Goal: Task Accomplishment & Management: Complete application form

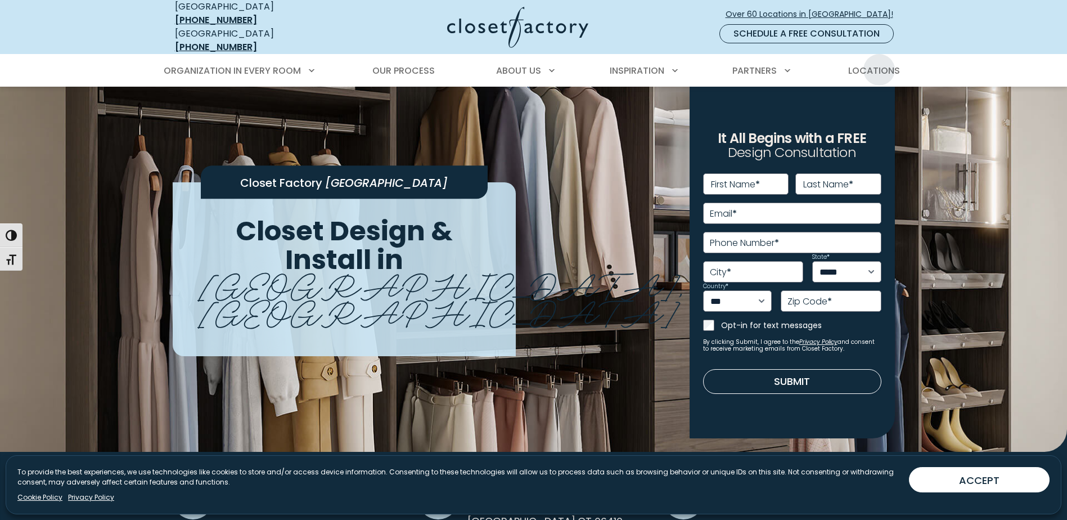
click at [879, 64] on span "Locations" at bounding box center [874, 70] width 52 height 13
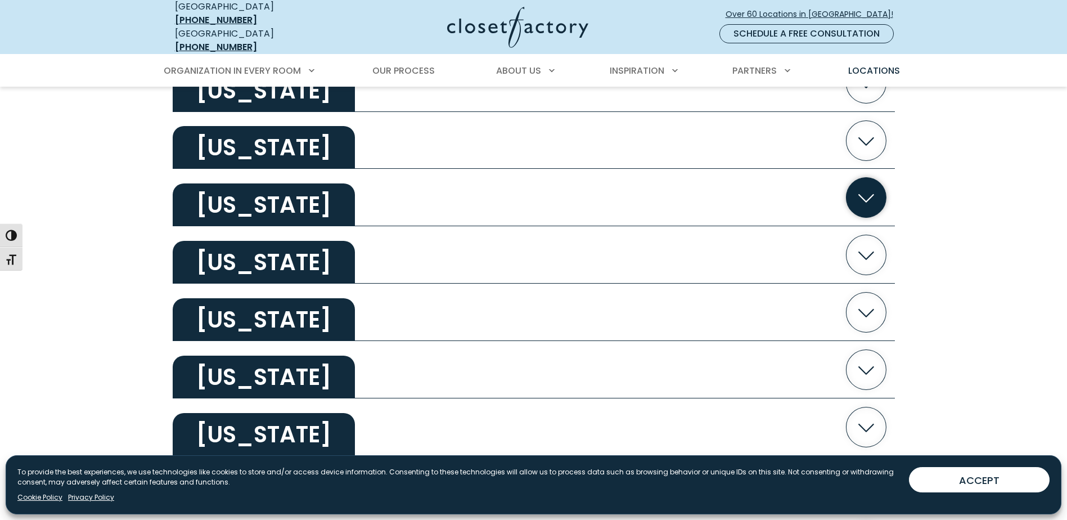
scroll to position [450, 0]
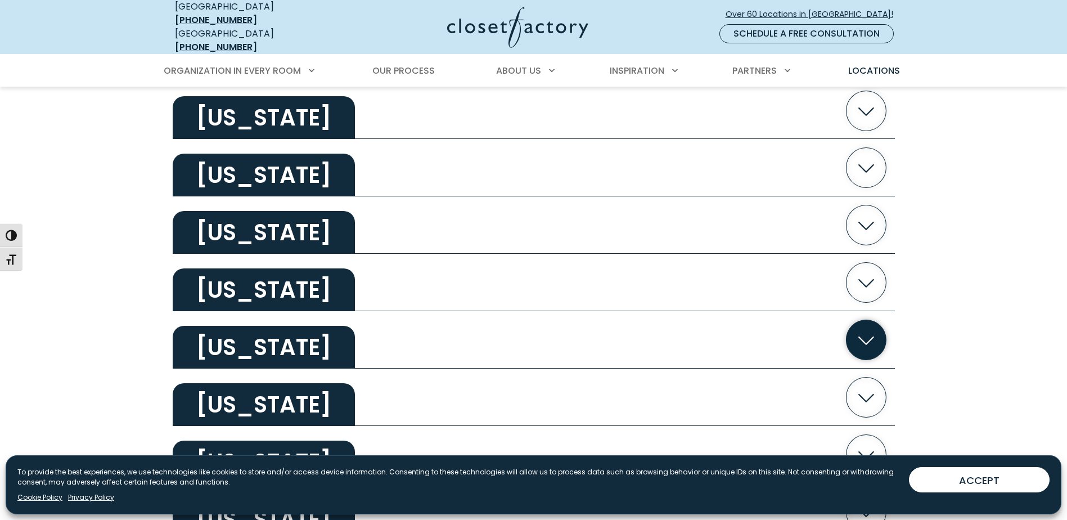
click at [279, 333] on h2 "[US_STATE]" at bounding box center [264, 347] width 182 height 43
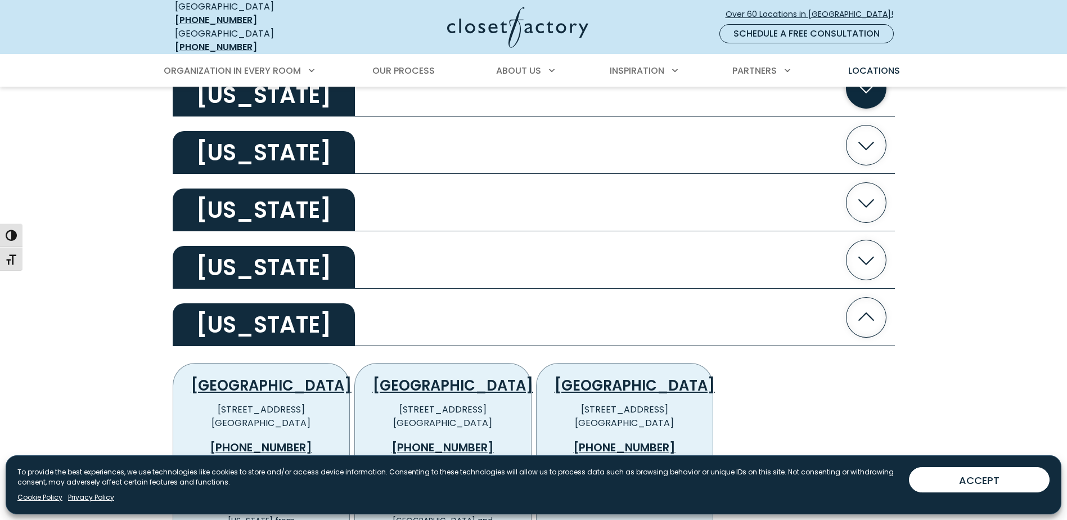
scroll to position [619, 0]
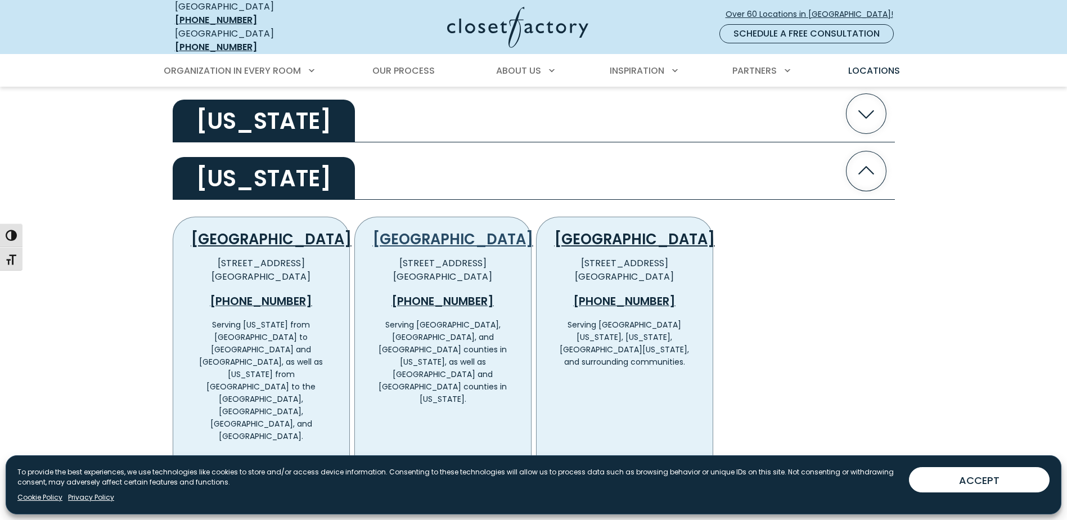
click at [435, 229] on link "[GEOGRAPHIC_DATA]" at bounding box center [453, 239] width 160 height 20
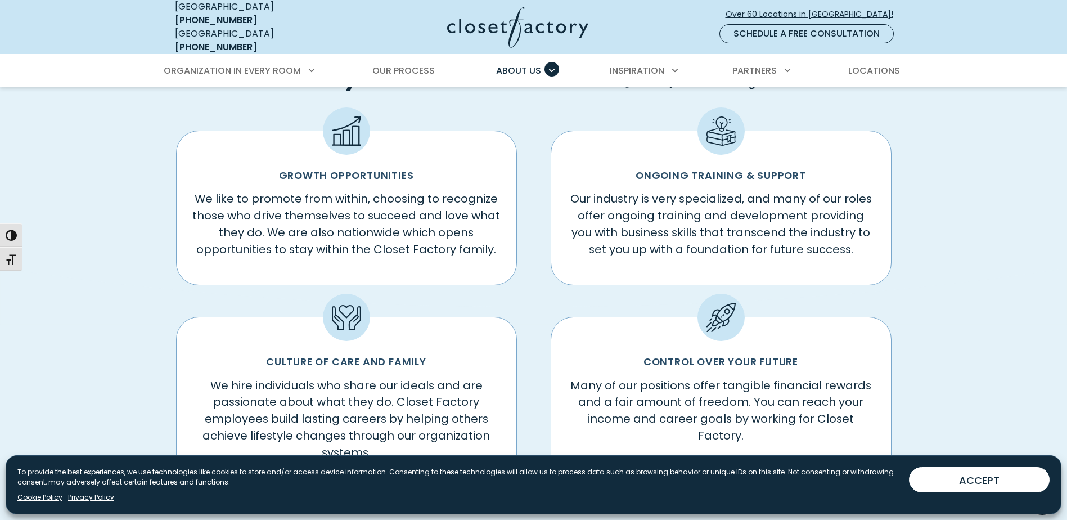
scroll to position [281, 0]
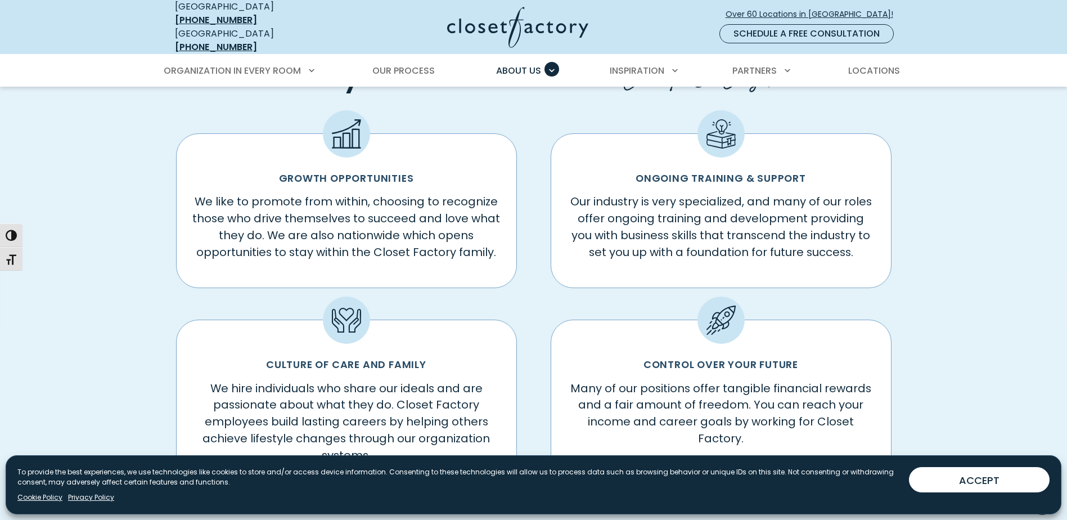
click at [386, 159] on div "Growth Opportunities We like to promote from within, choosing to recognize thos…" at bounding box center [346, 210] width 341 height 155
click at [351, 140] on div "Standard Icon Grid" at bounding box center [346, 133] width 47 height 47
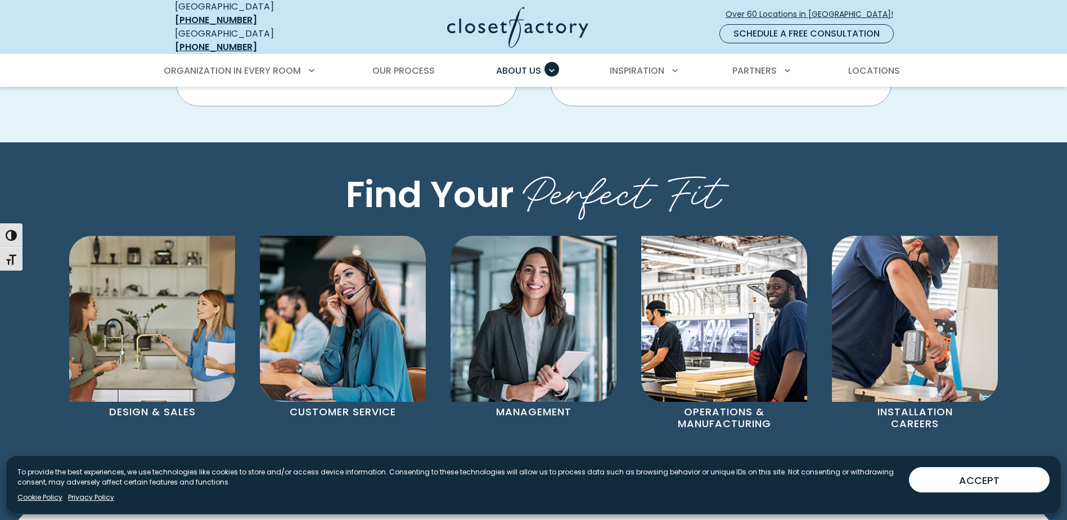
scroll to position [731, 0]
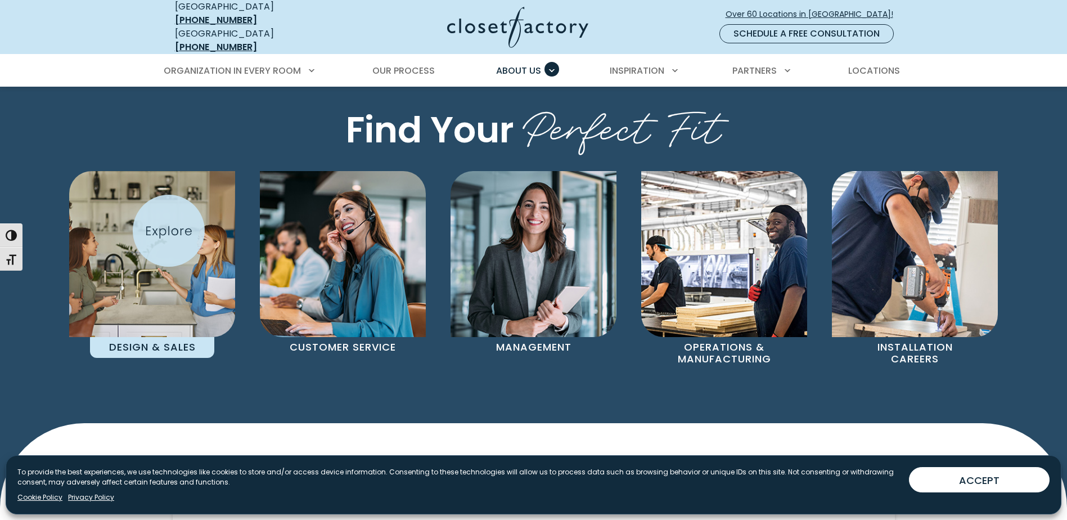
click at [169, 231] on img "Pages Gallery" at bounding box center [152, 254] width 166 height 166
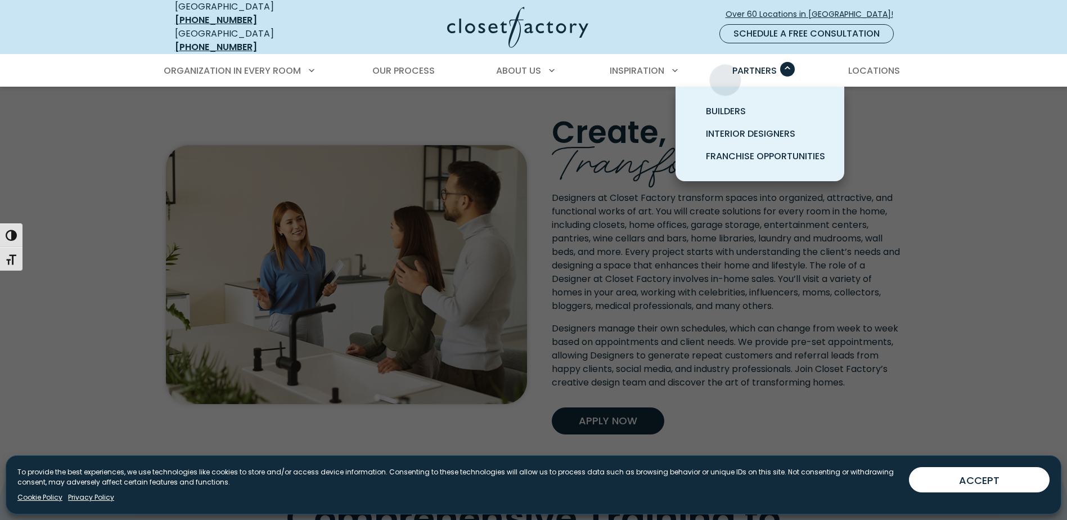
scroll to position [225, 0]
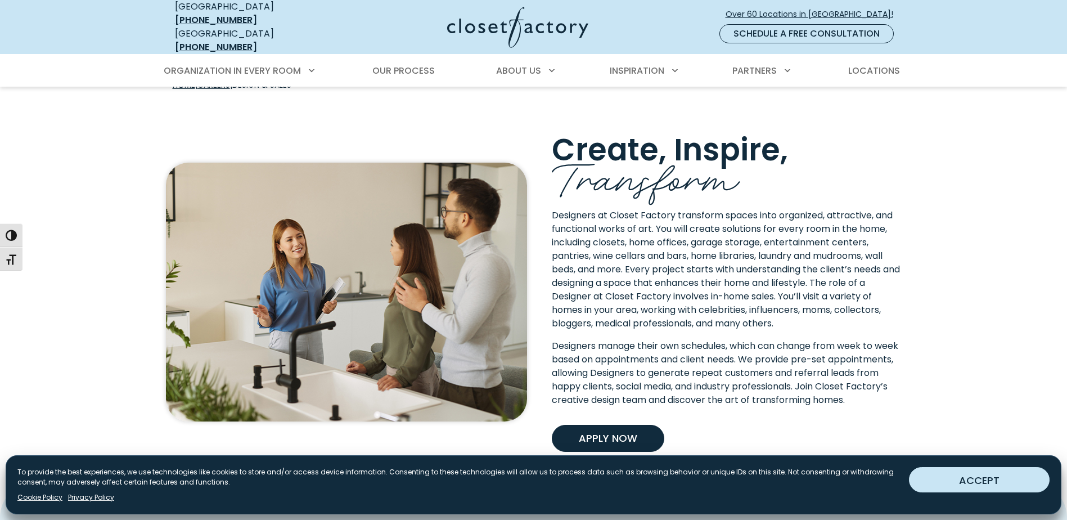
click at [970, 479] on button "ACCEPT" at bounding box center [979, 479] width 141 height 25
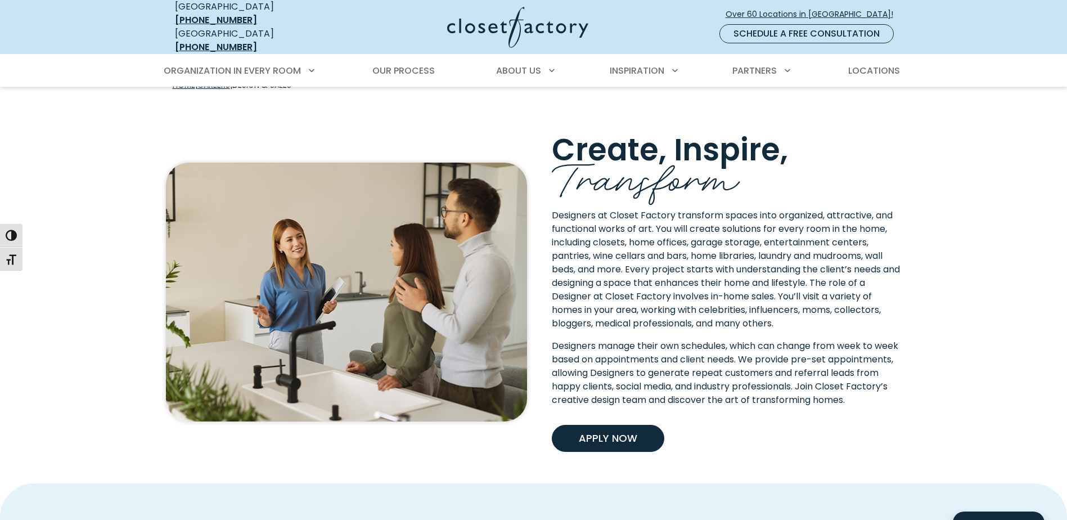
scroll to position [0, 0]
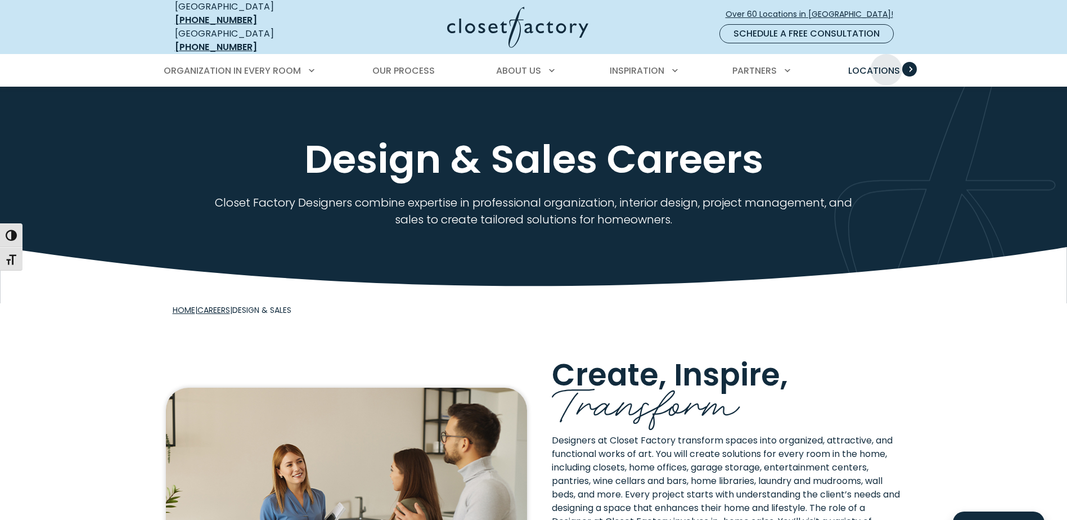
click at [886, 64] on span "Locations" at bounding box center [874, 70] width 52 height 13
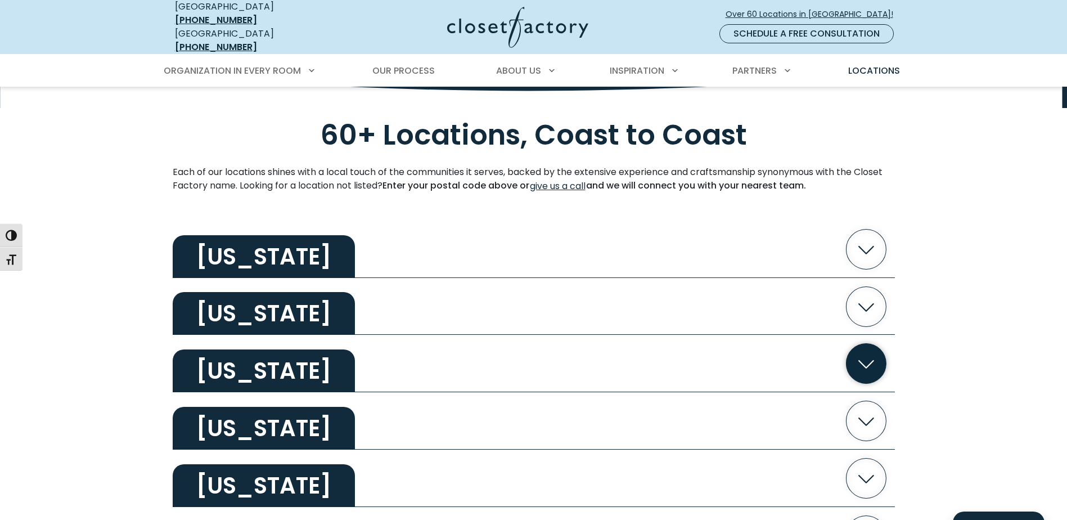
scroll to position [281, 0]
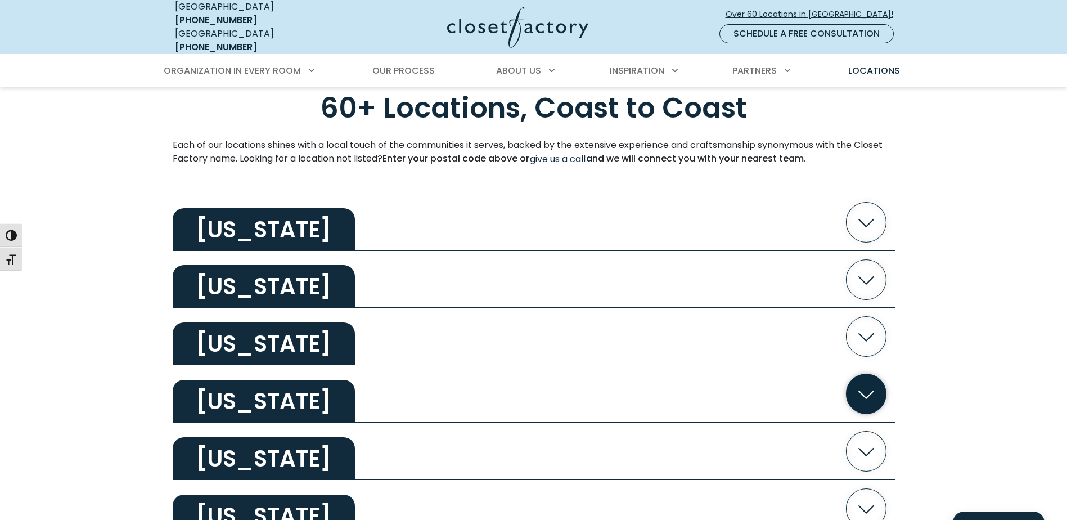
click at [279, 392] on h2 "California" at bounding box center [264, 401] width 182 height 43
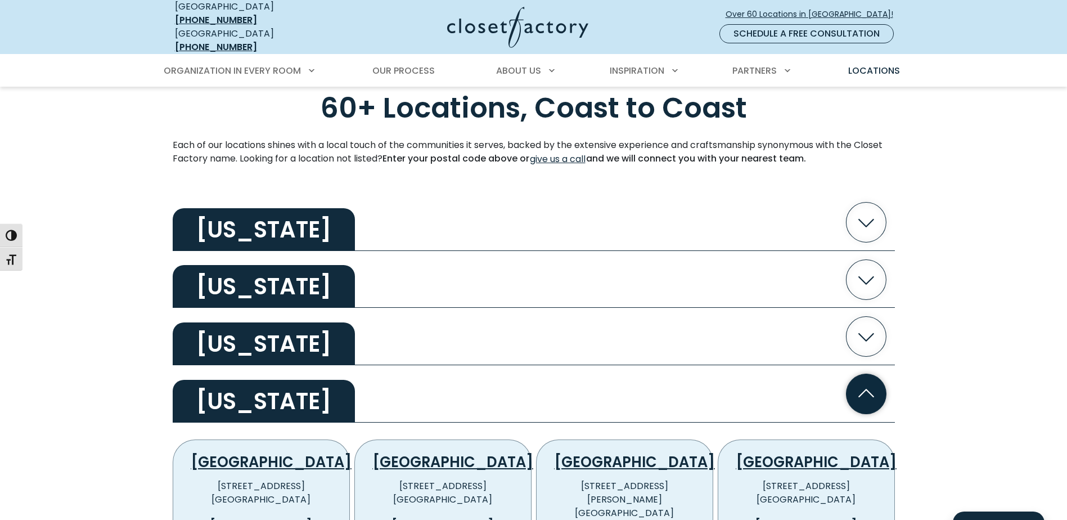
click at [280, 380] on h2 "California" at bounding box center [264, 401] width 182 height 43
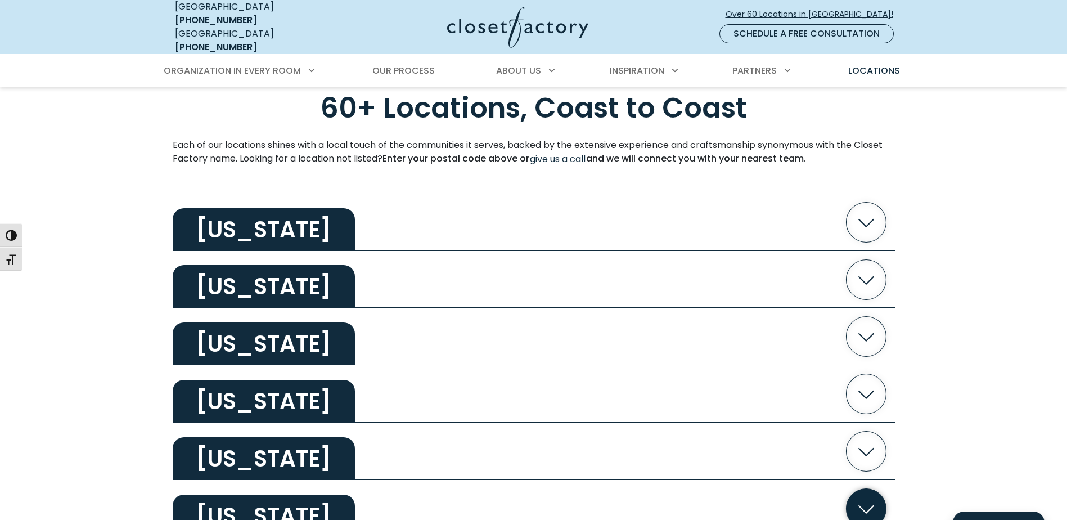
click at [269, 497] on h2 "Connecticut" at bounding box center [264, 515] width 182 height 43
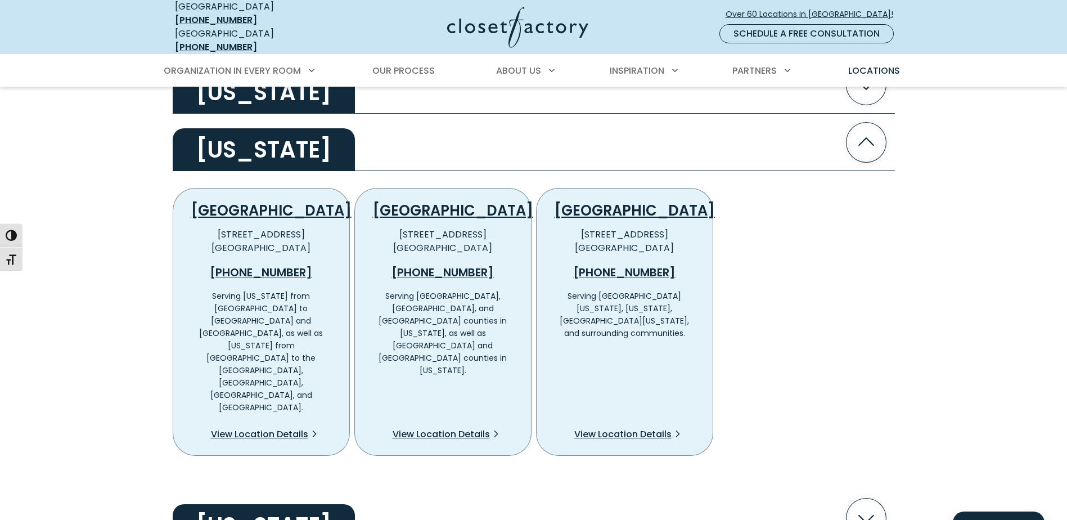
scroll to position [675, 0]
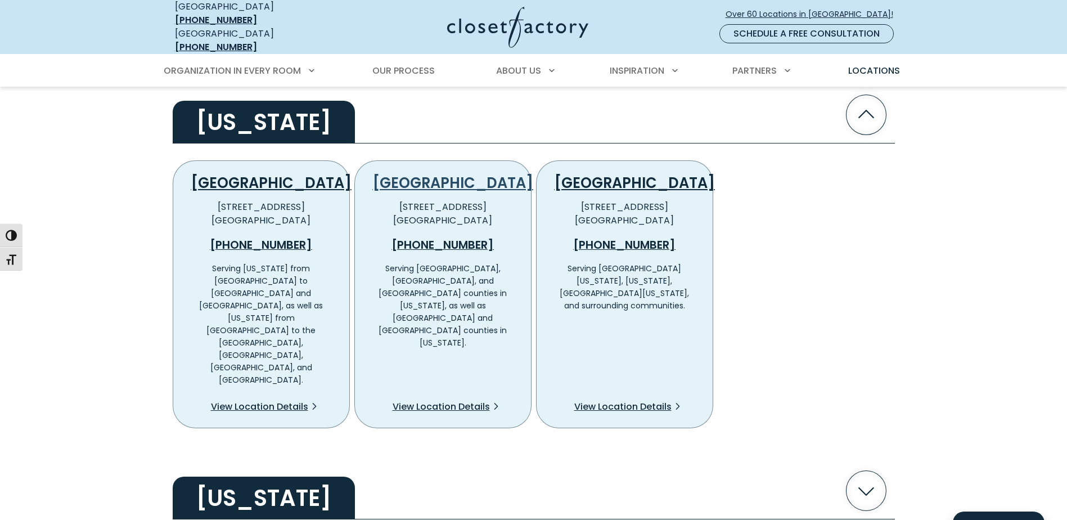
click at [429, 174] on link "Hartford" at bounding box center [453, 183] width 160 height 20
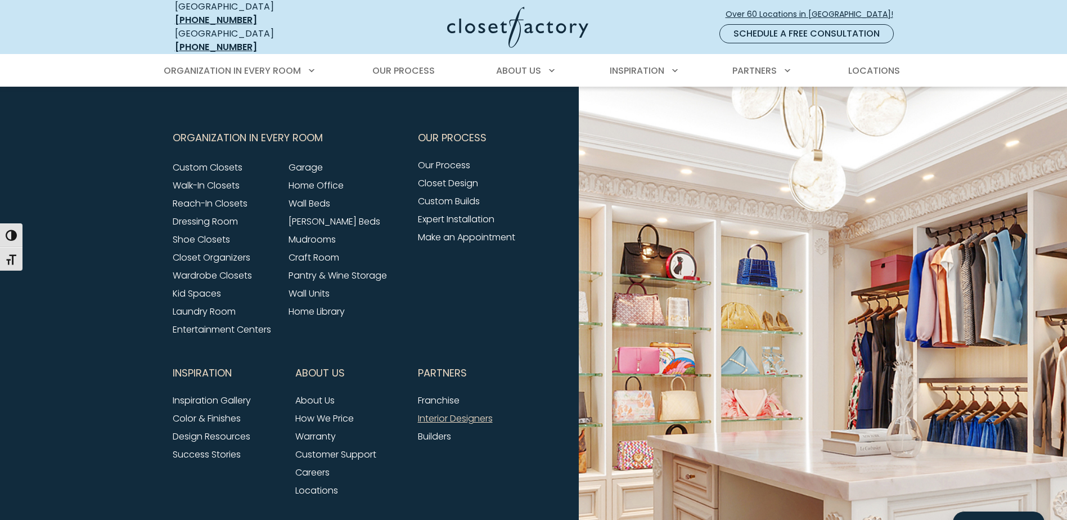
scroll to position [3069, 0]
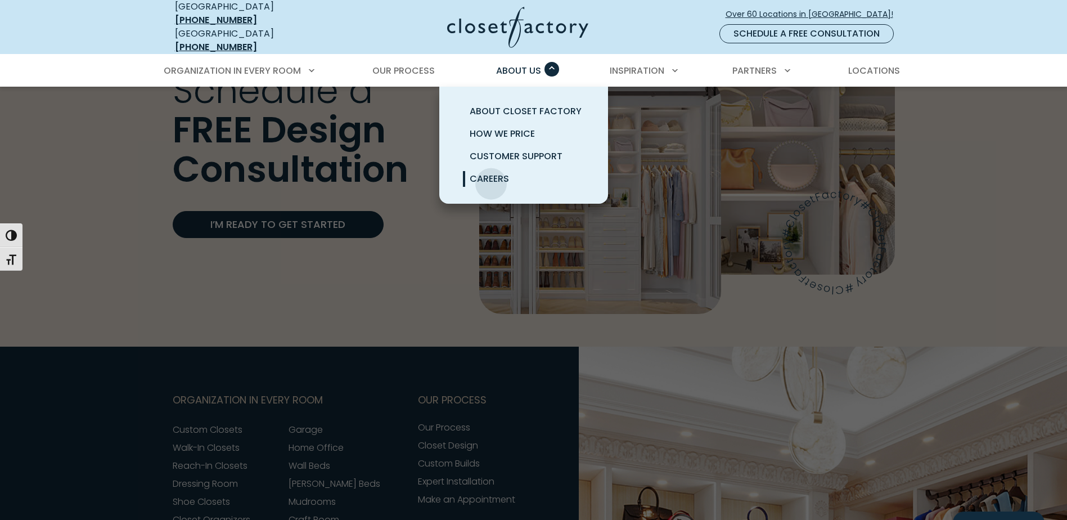
click at [491, 173] on span "Careers" at bounding box center [489, 178] width 39 height 13
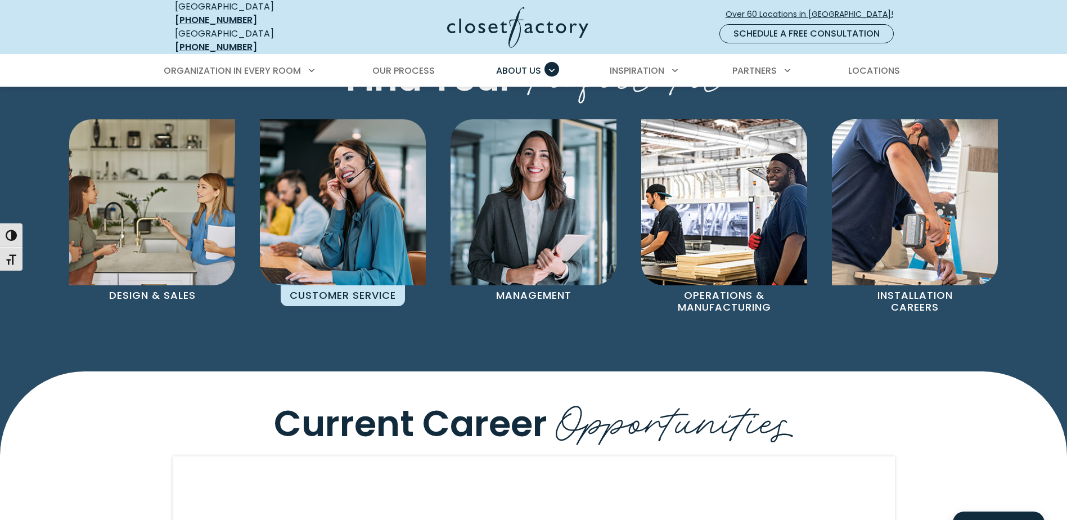
scroll to position [787, 0]
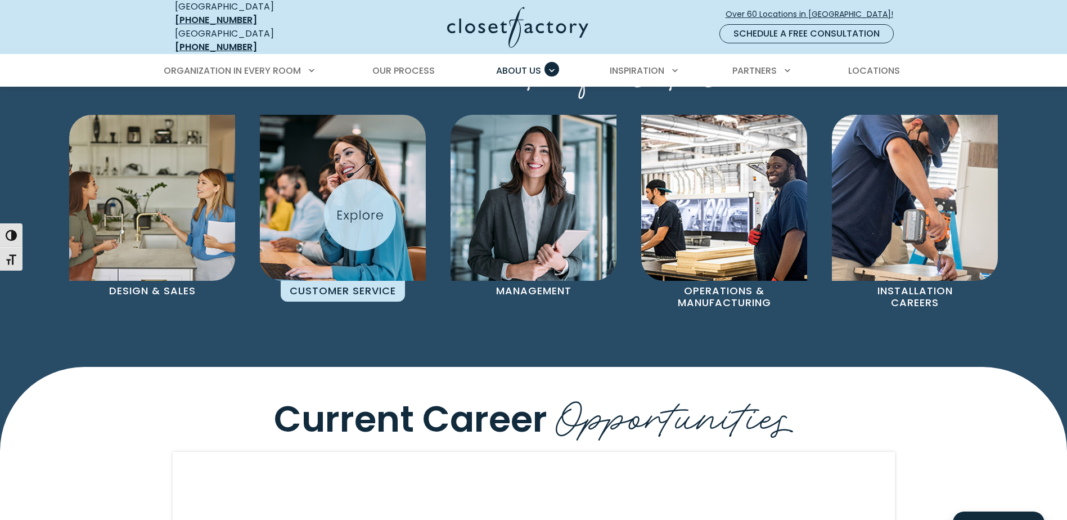
click at [359, 214] on img "Pages Gallery" at bounding box center [343, 198] width 166 height 166
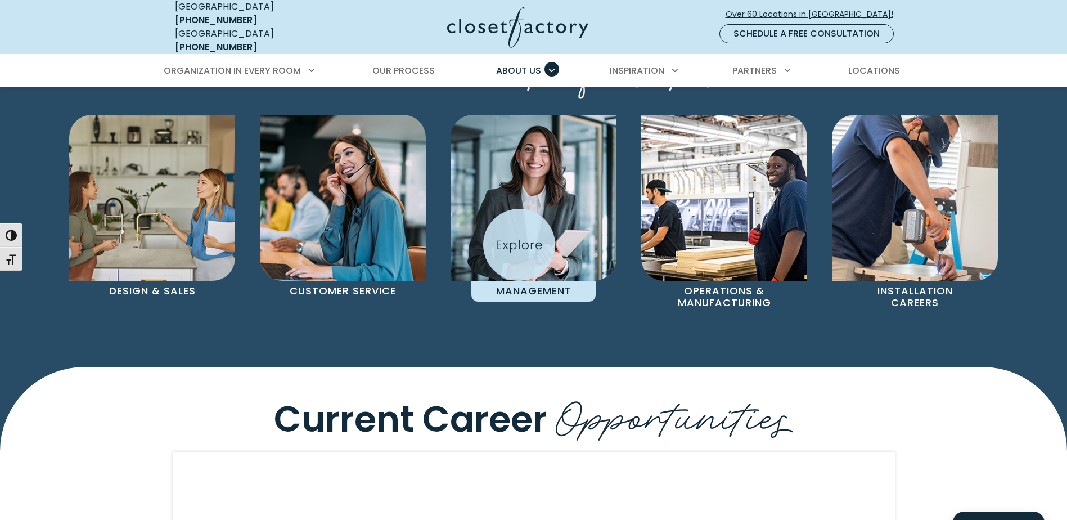
click at [519, 230] on img "Pages Gallery" at bounding box center [533, 198] width 166 height 166
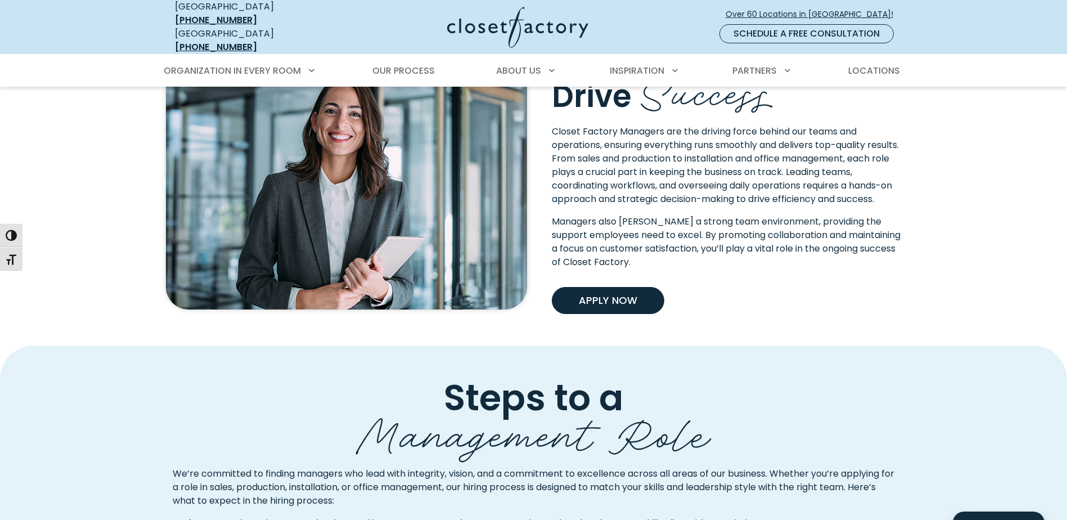
scroll to position [450, 0]
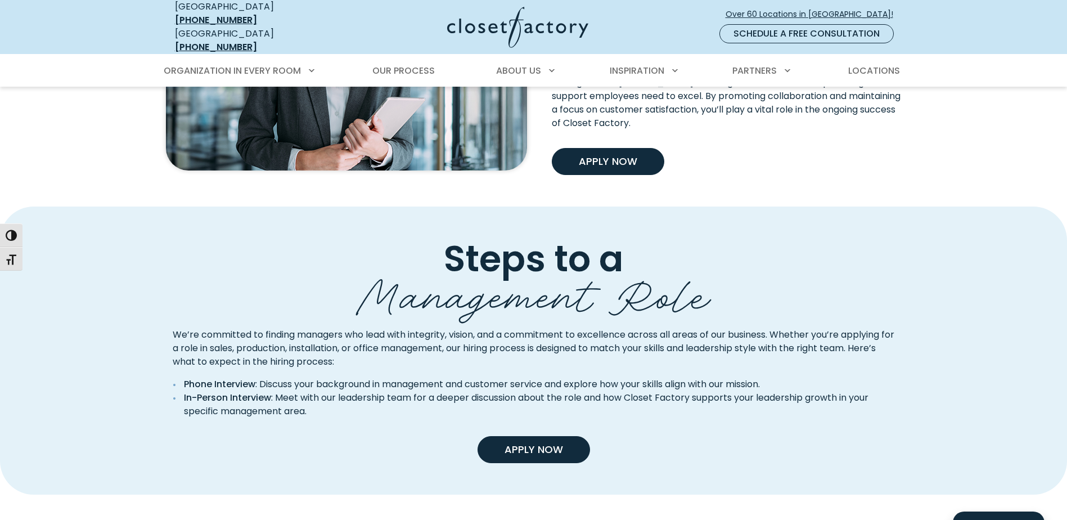
click at [526, 458] on link "Apply Now" at bounding box center [533, 449] width 112 height 27
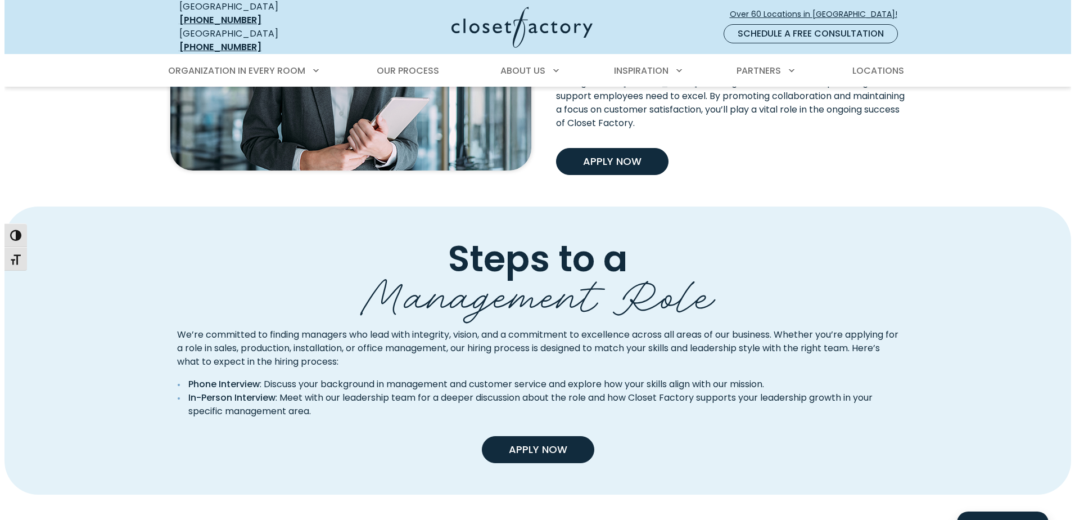
scroll to position [450, 0]
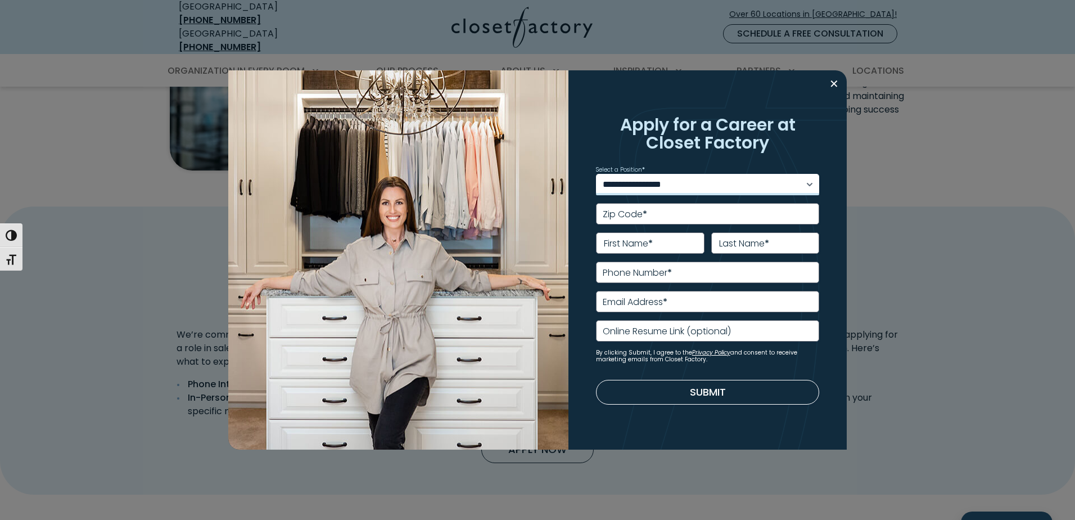
click at [672, 184] on select "**********" at bounding box center [708, 184] width 224 height 21
select select "*****"
click at [596, 174] on select "**********" at bounding box center [708, 184] width 224 height 21
click at [828, 79] on button "Close modal" at bounding box center [834, 84] width 16 height 18
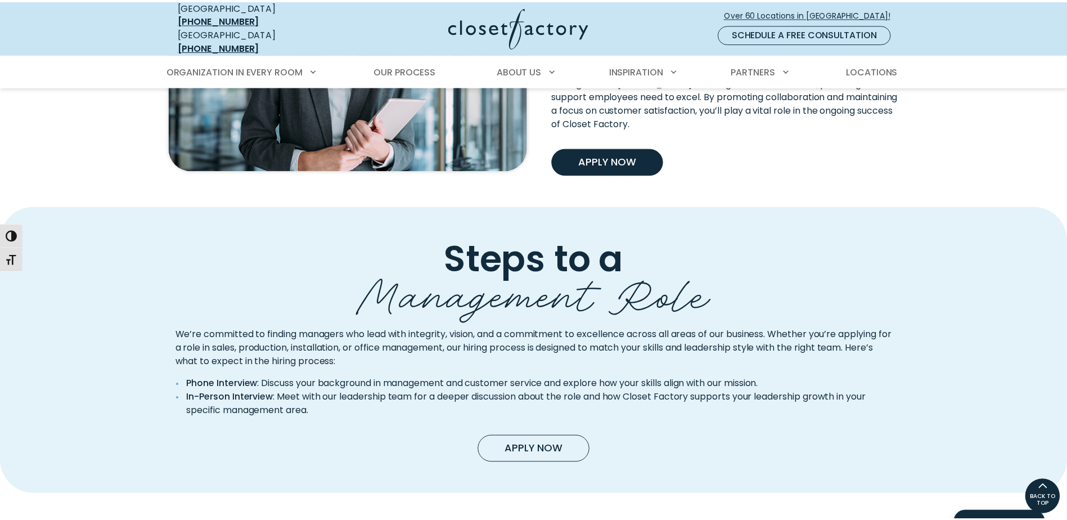
scroll to position [450, 0]
